Goal: Task Accomplishment & Management: Manage account settings

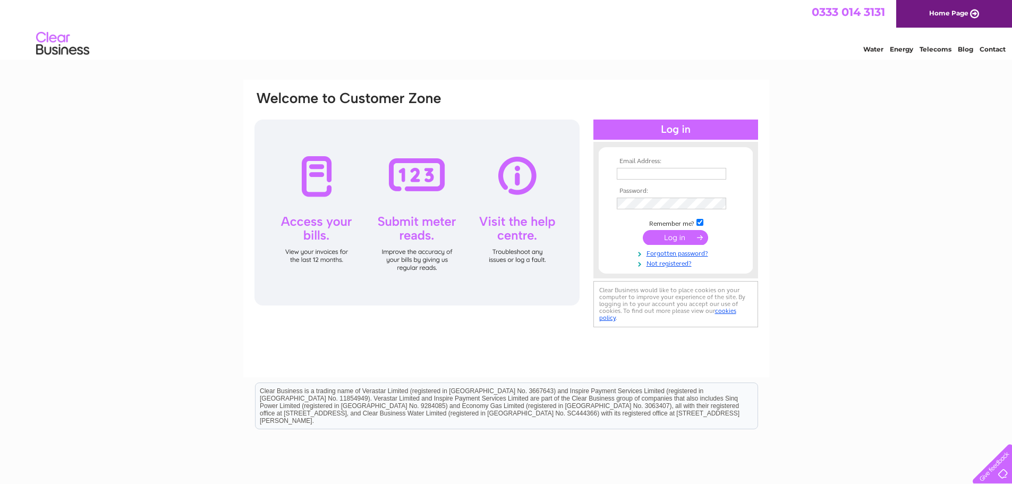
type input "william@nwxgroup.com"
click at [692, 239] on input "submit" at bounding box center [675, 237] width 65 height 15
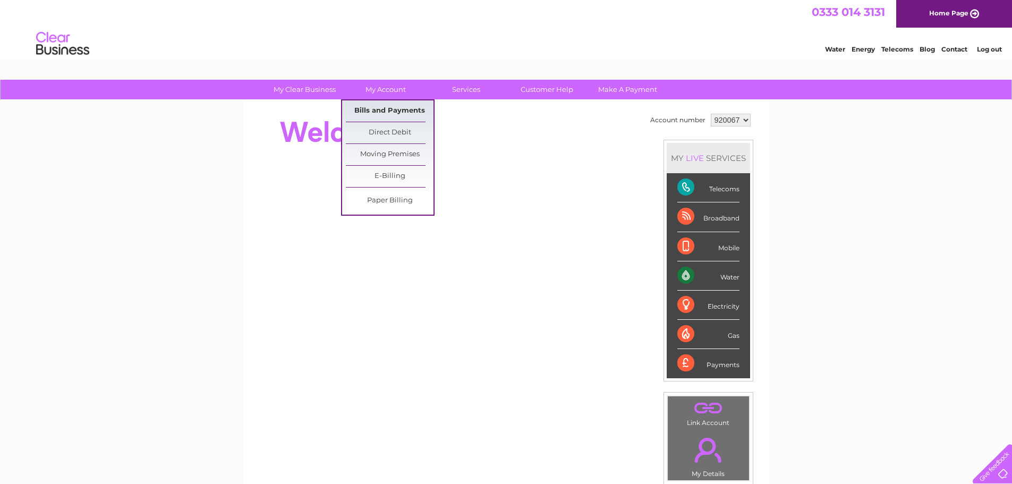
click at [396, 106] on link "Bills and Payments" at bounding box center [390, 110] width 88 height 21
click at [396, 112] on link "Bills and Payments" at bounding box center [390, 110] width 88 height 21
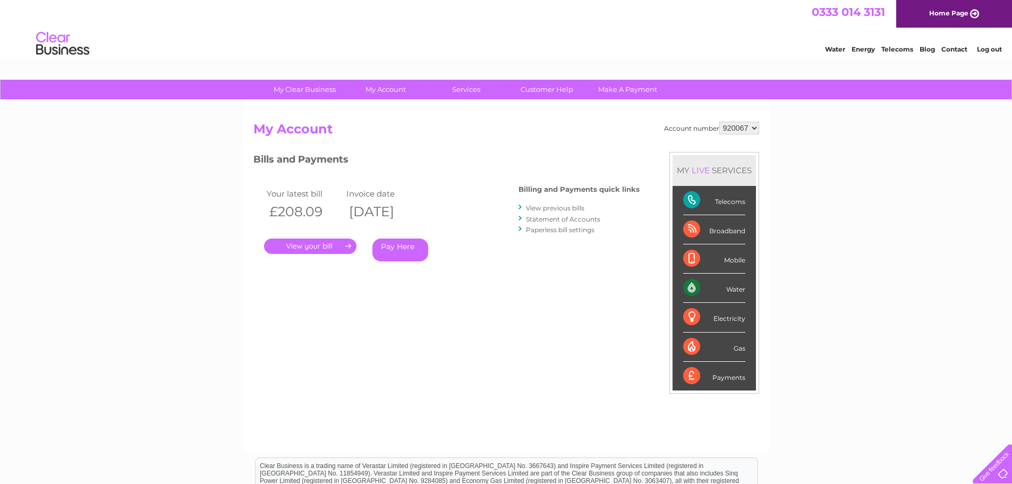
click at [323, 250] on link "." at bounding box center [310, 246] width 92 height 15
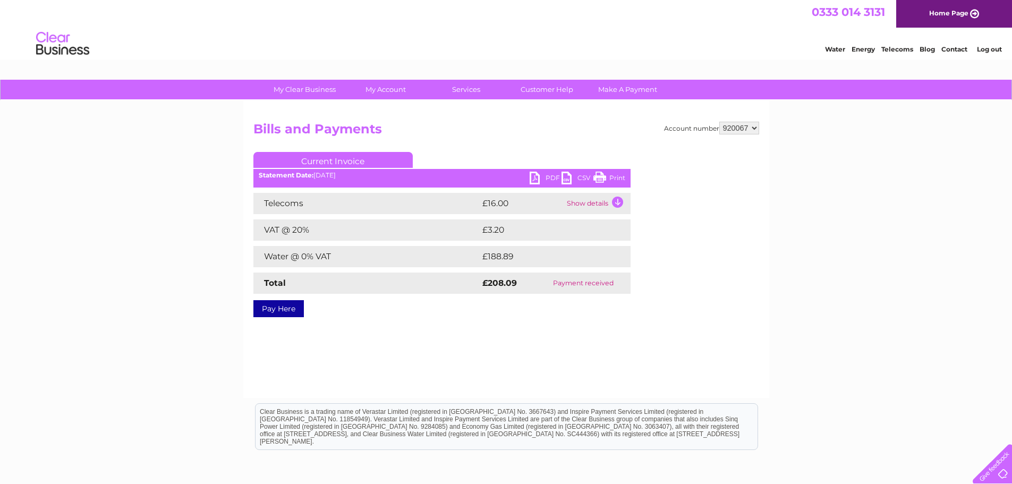
click at [545, 182] on link "PDF" at bounding box center [546, 179] width 32 height 15
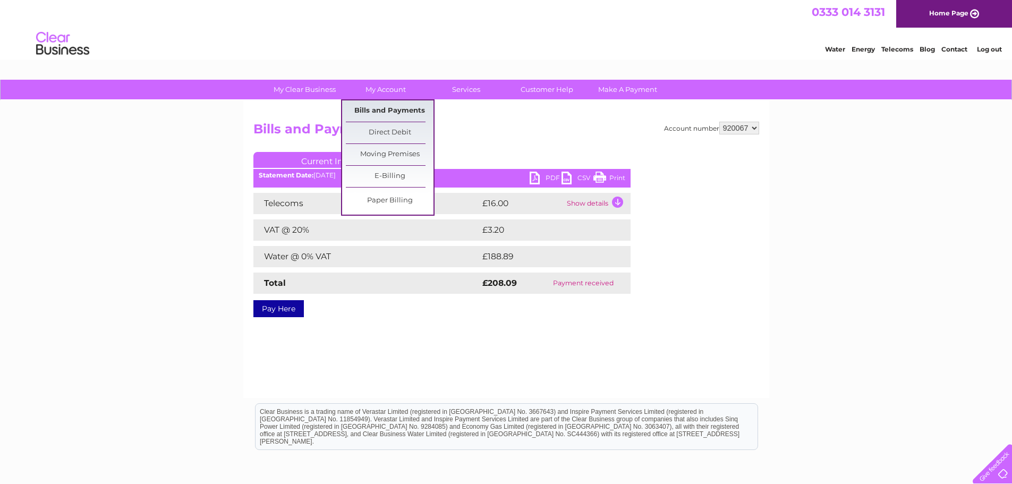
click at [382, 111] on link "Bills and Payments" at bounding box center [390, 110] width 88 height 21
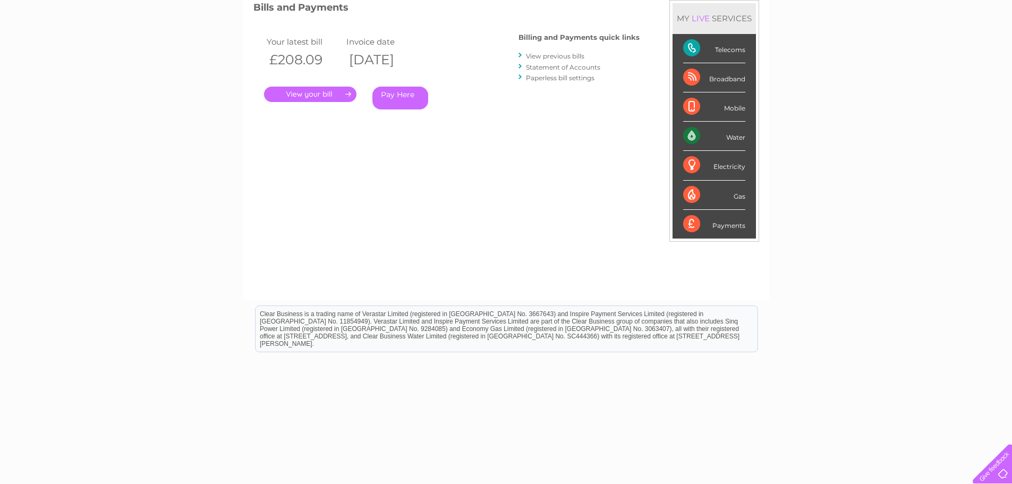
scroll to position [158, 0]
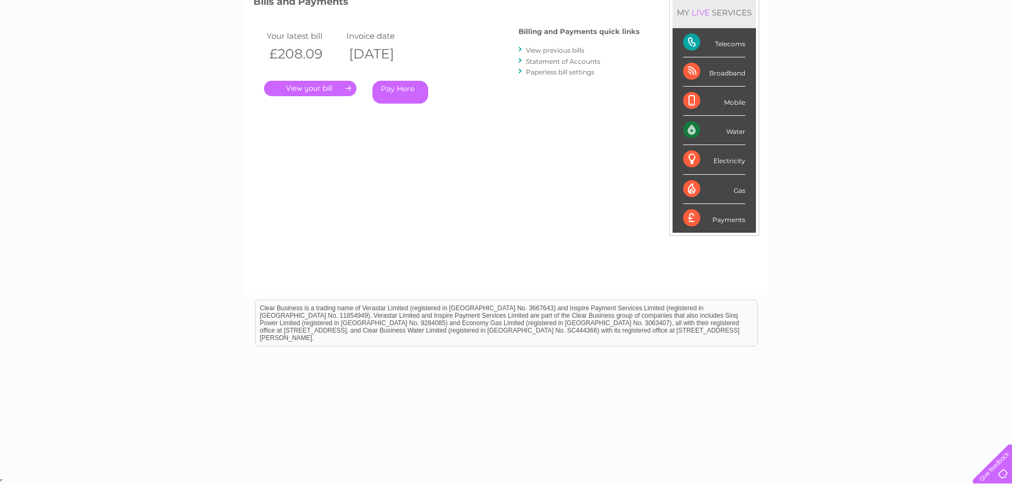
click at [552, 50] on link "View previous bills" at bounding box center [555, 50] width 58 height 8
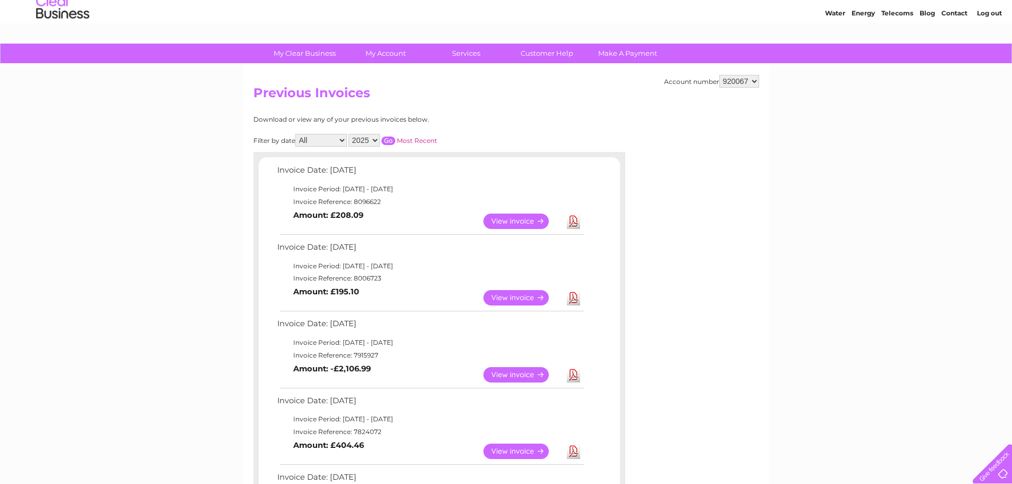
scroll to position [106, 0]
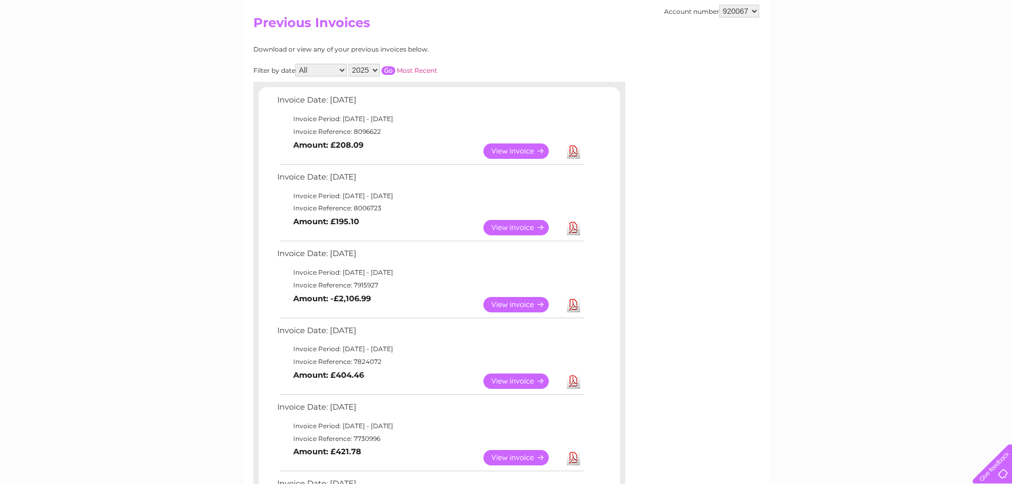
click at [520, 307] on link "View" at bounding box center [522, 304] width 78 height 15
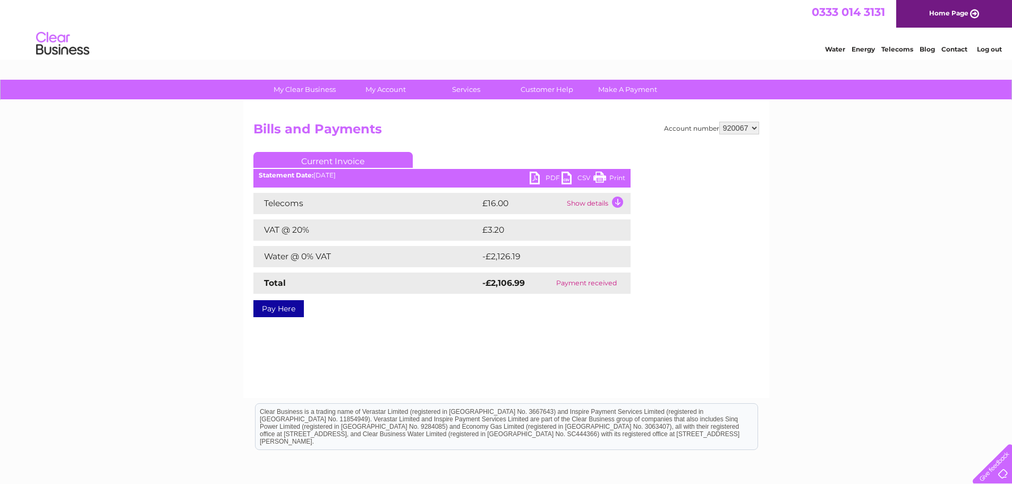
click at [537, 175] on link "PDF" at bounding box center [546, 179] width 32 height 15
click at [601, 175] on link "Print" at bounding box center [609, 179] width 32 height 15
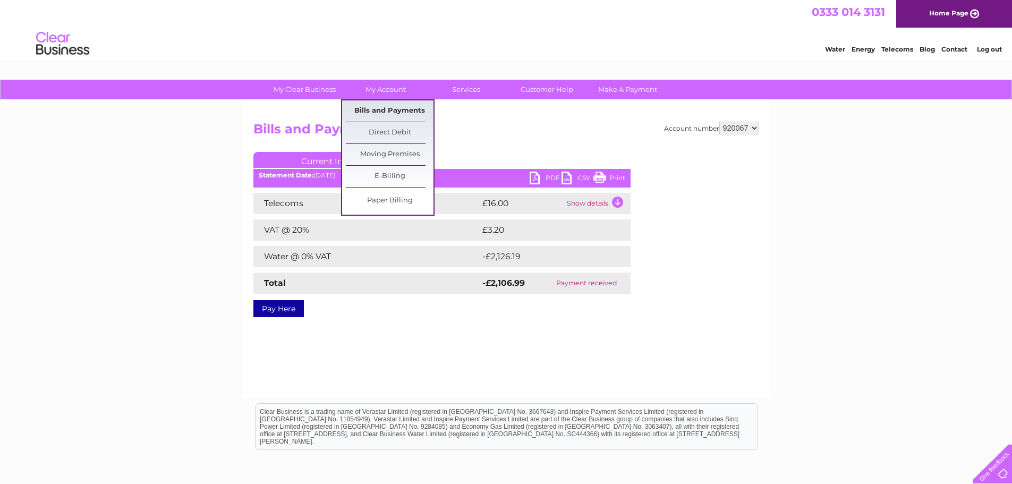
click at [383, 109] on link "Bills and Payments" at bounding box center [390, 110] width 88 height 21
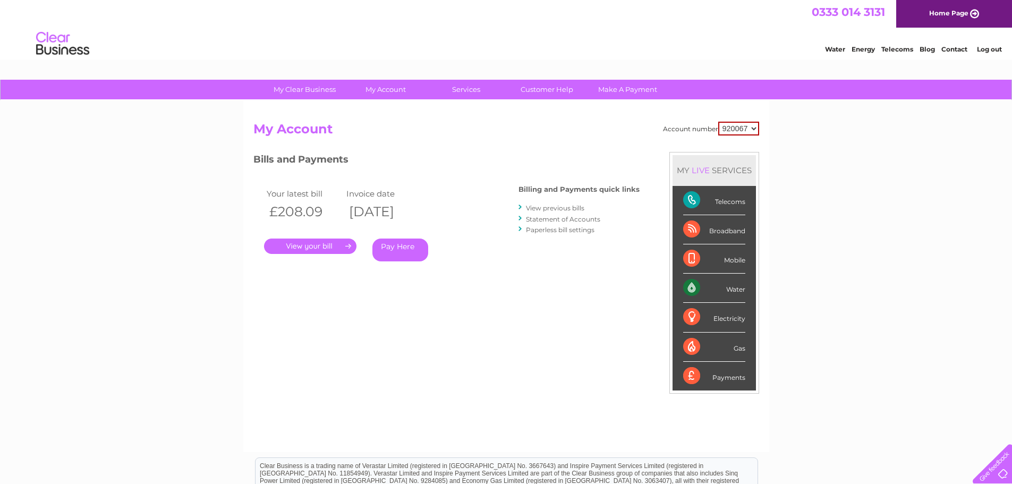
click at [553, 220] on link "Statement of Accounts" at bounding box center [563, 219] width 74 height 8
